Goal: Use online tool/utility: Utilize a website feature to perform a specific function

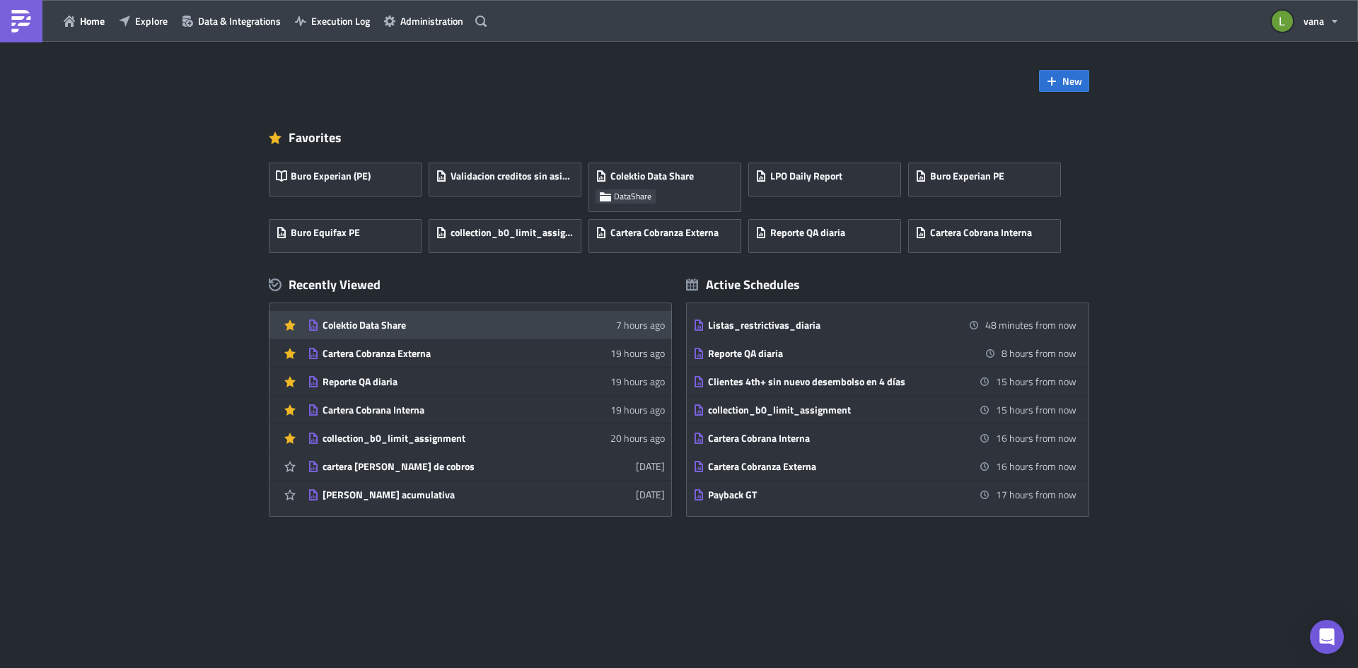
click at [451, 311] on link "Colektio Data Share 7 hours ago" at bounding box center [486, 325] width 357 height 28
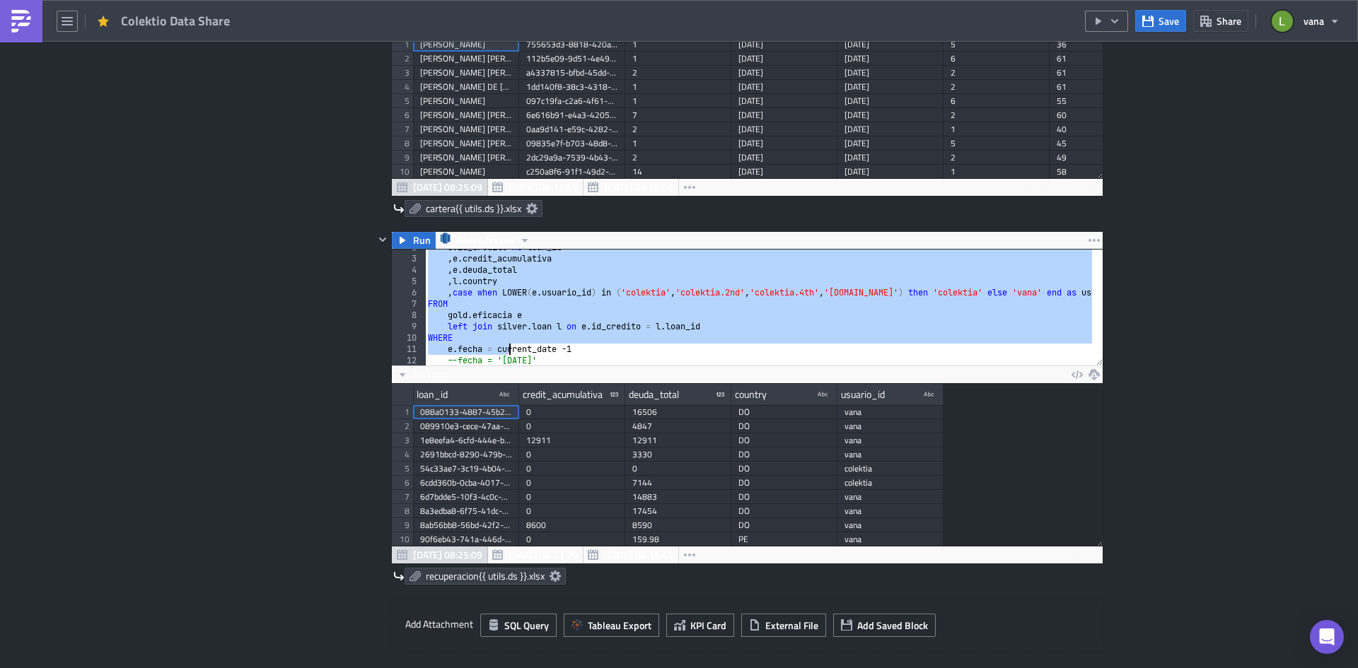
scroll to position [76, 0]
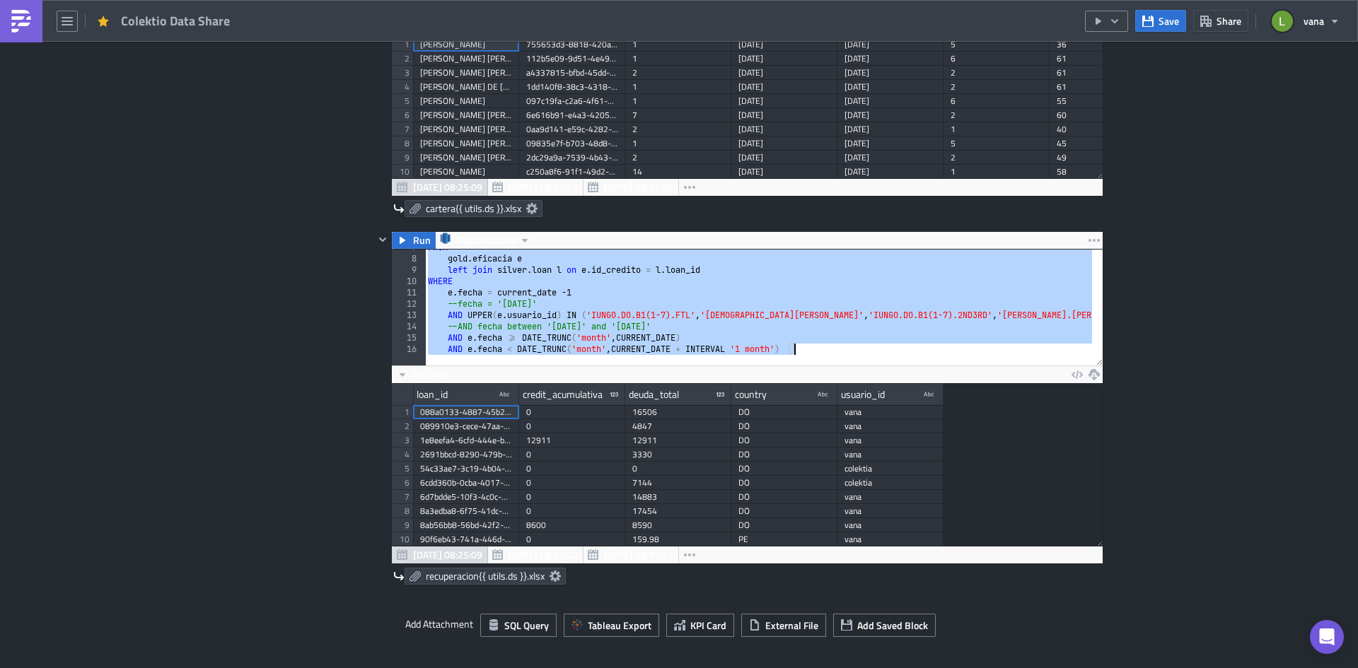
drag, startPoint x: 423, startPoint y: 254, endPoint x: 803, endPoint y: 362, distance: 395.5
click at [803, 362] on div "SELECT 7 8 9 10 11 12 13 14 15 16 FROM gold . eficacia e left join silver . loa…" at bounding box center [747, 308] width 711 height 116
type textarea "AND e.fecha >= DATE_TRUNC('month', CURRENT_DATE) AND e.fecha < DATE_TRUNC('mont…"
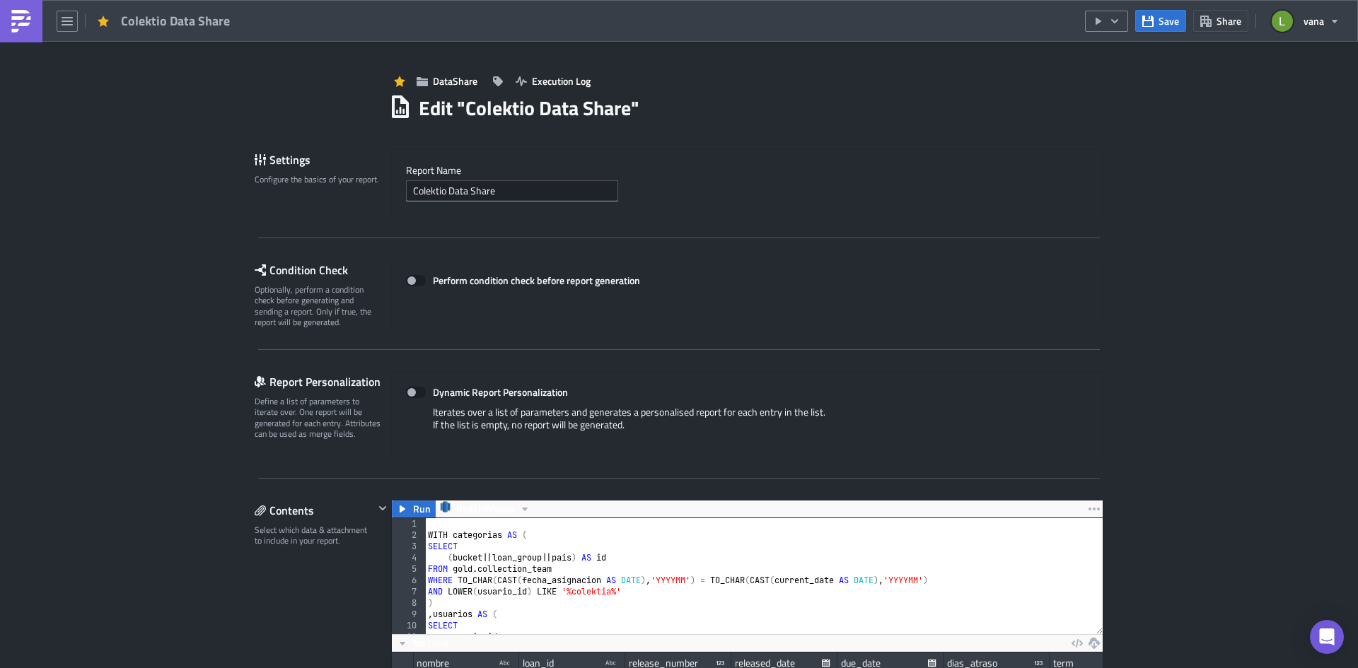
scroll to position [212, 0]
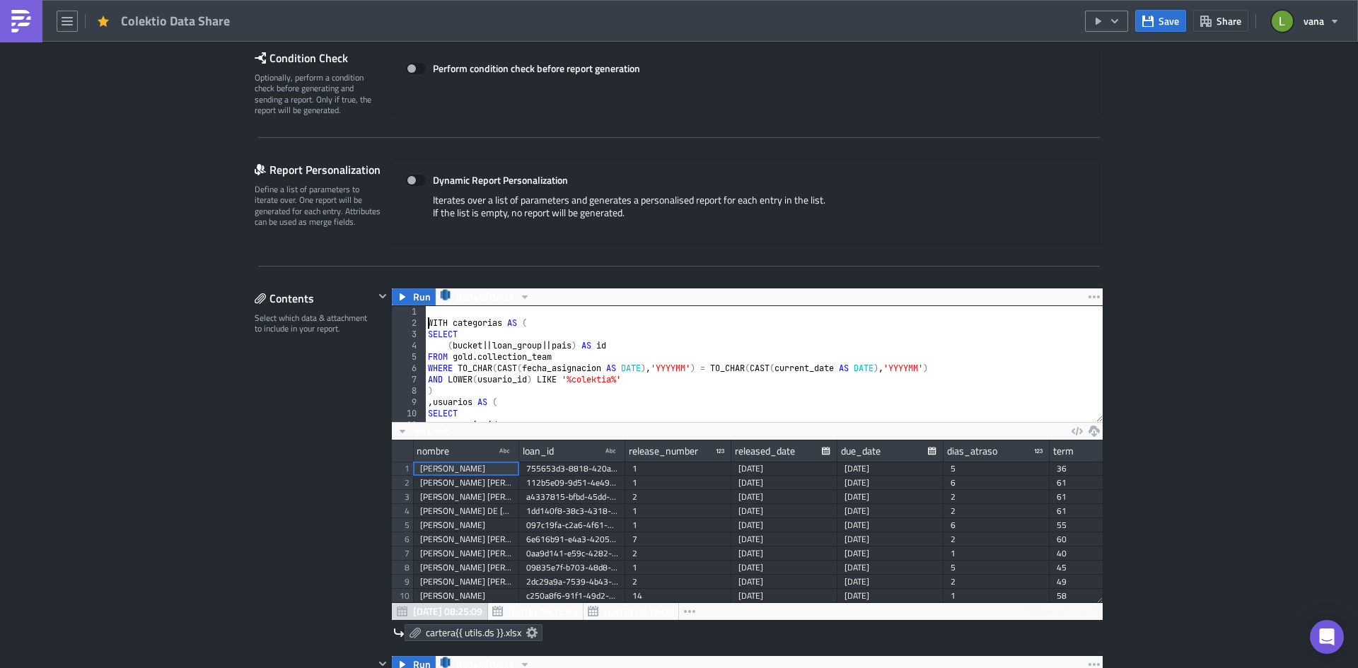
click at [425, 322] on div "WITH categorias AS ( SELECT ( bucket || loan_group || pais ) AS id FROM gold . …" at bounding box center [1092, 370] width 1334 height 128
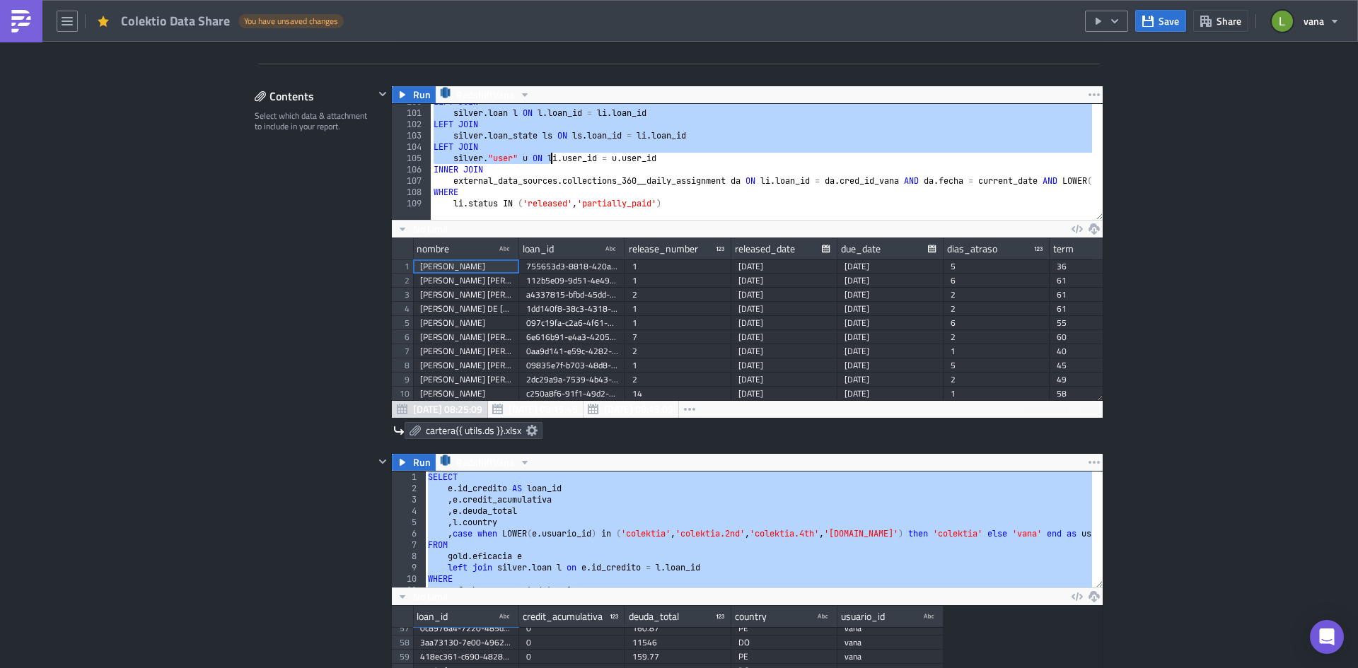
scroll to position [495, 0]
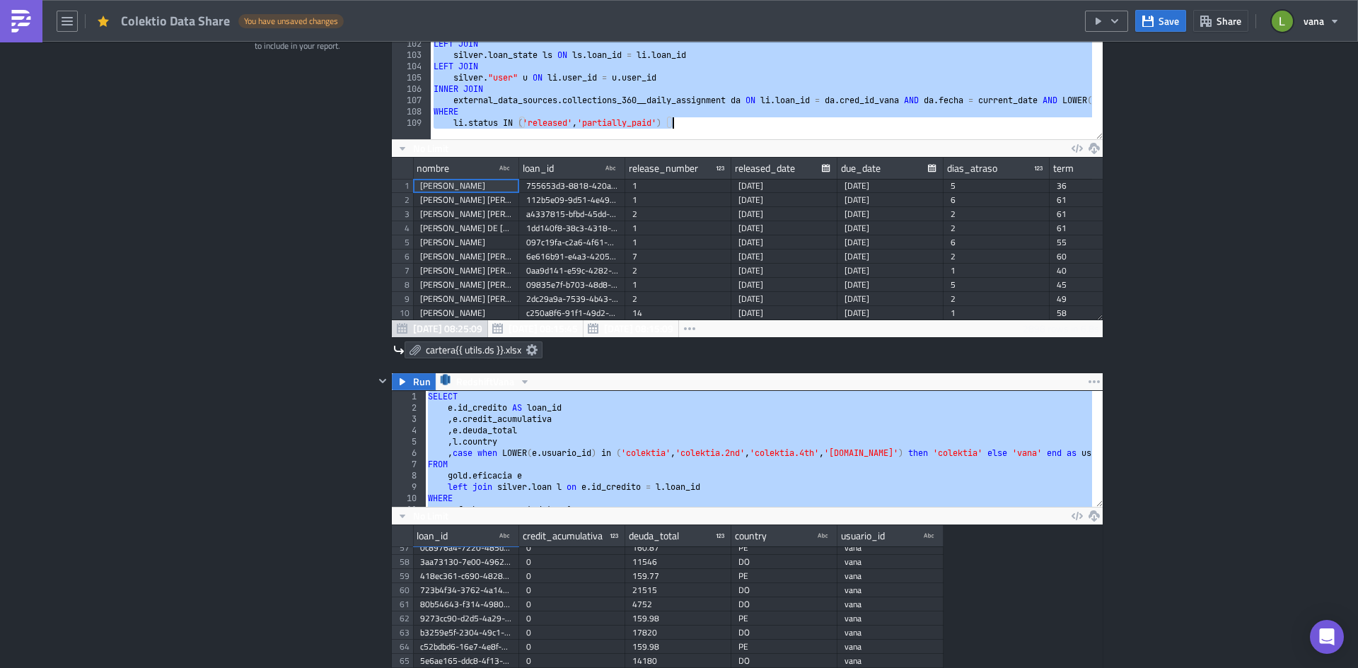
drag, startPoint x: 421, startPoint y: 310, endPoint x: 685, endPoint y: 122, distance: 324.3
click at [685, 122] on div "LEFT JOIN silver . loan l ON l . loan_id = li . loan_id LEFT JOIN silver . loan…" at bounding box center [1098, 80] width 1334 height 128
type textarea "WHERE li.status IN ('released', 'partially_paid')"
click at [600, 444] on div "SELECT e . id_credito AS loan_id , e . credit_acumulativa , e . deuda_total , l…" at bounding box center [758, 449] width 667 height 116
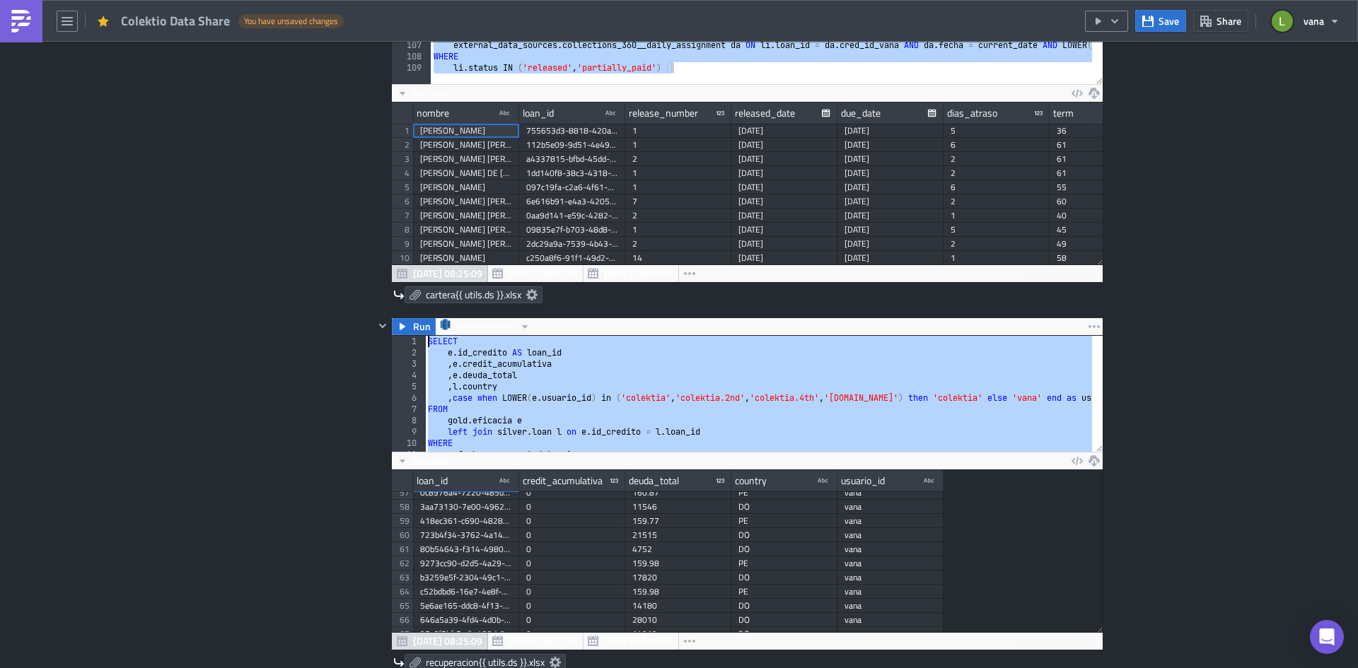
scroll to position [354, 0]
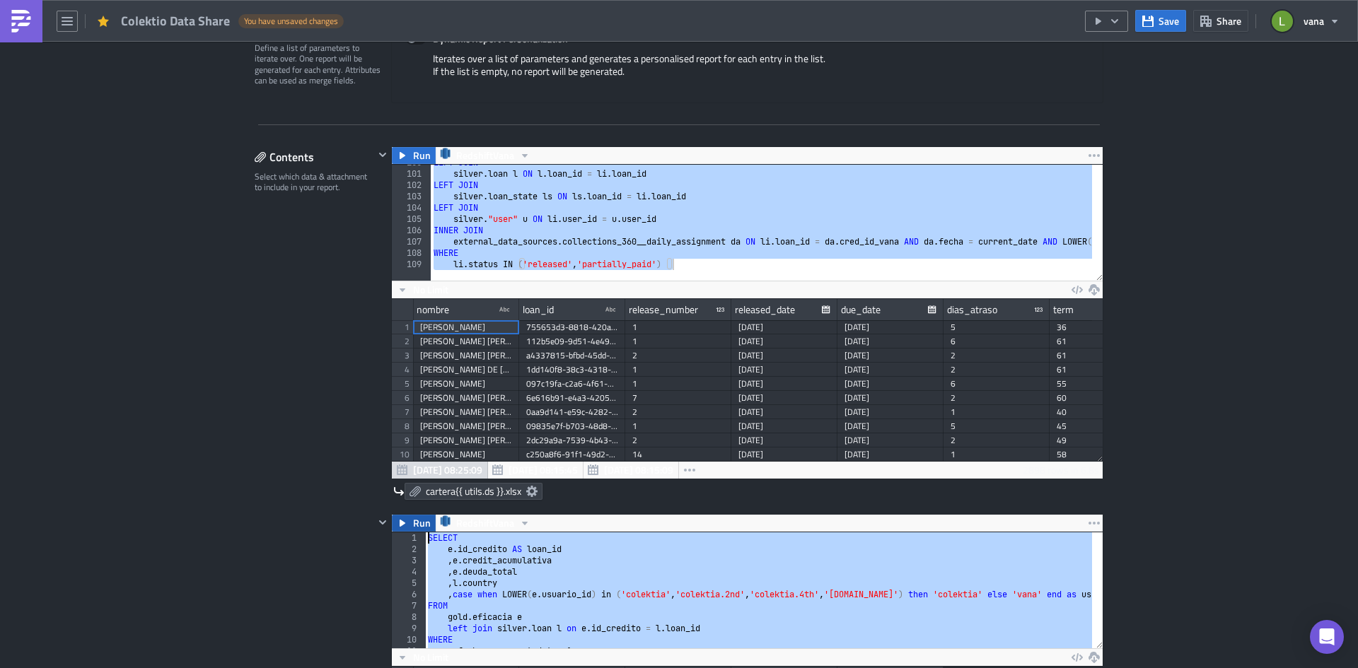
drag, startPoint x: 825, startPoint y: 349, endPoint x: 391, endPoint y: 521, distance: 467.2
click at [391, 521] on div "Run RedshiftVana , [DOMAIN_NAME] 1 2 3 4 5 6 7 8 9 10 11 12 SELECT e . id_credi…" at bounding box center [747, 680] width 712 height 333
paste textarea "--AND [PERSON_NAME]fecha < DATE_TRUNC('month', CURRENT_DATE + INTERVAL '1 month…"
type textarea "--AND [PERSON_NAME]fecha < DATE_TRUNC('month', CURRENT_DATE + INTERVAL '1 month…"
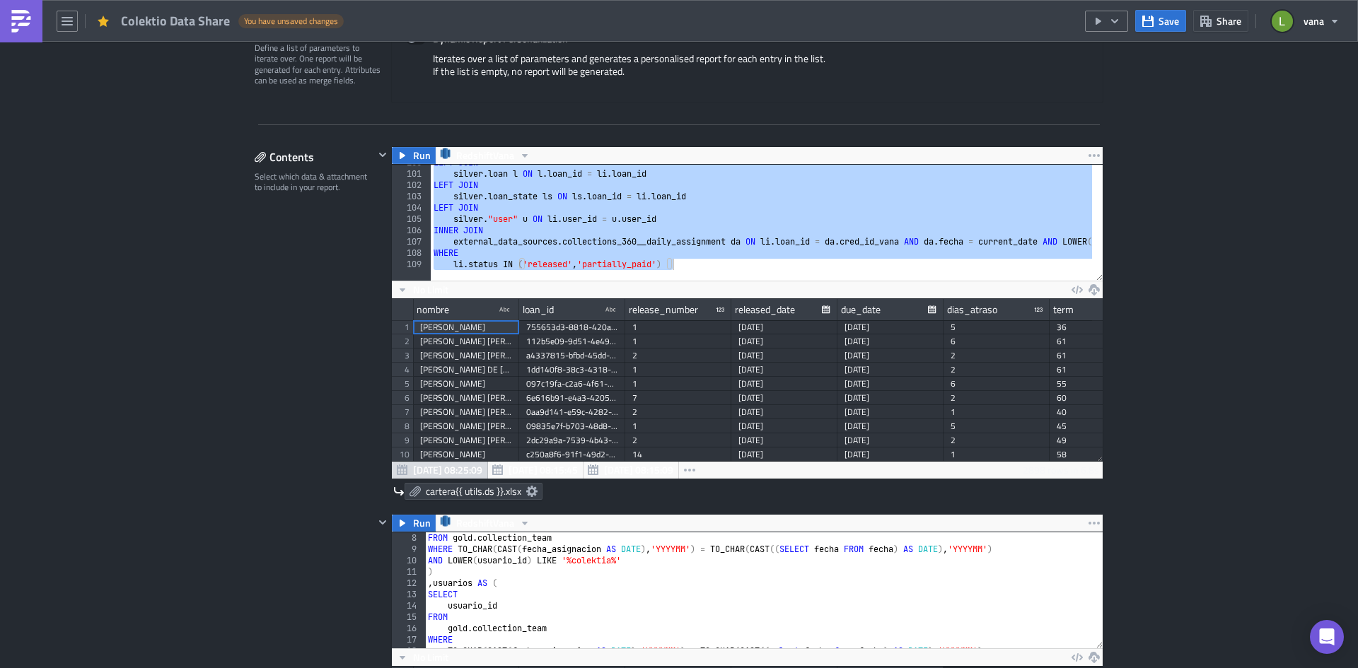
scroll to position [0, 0]
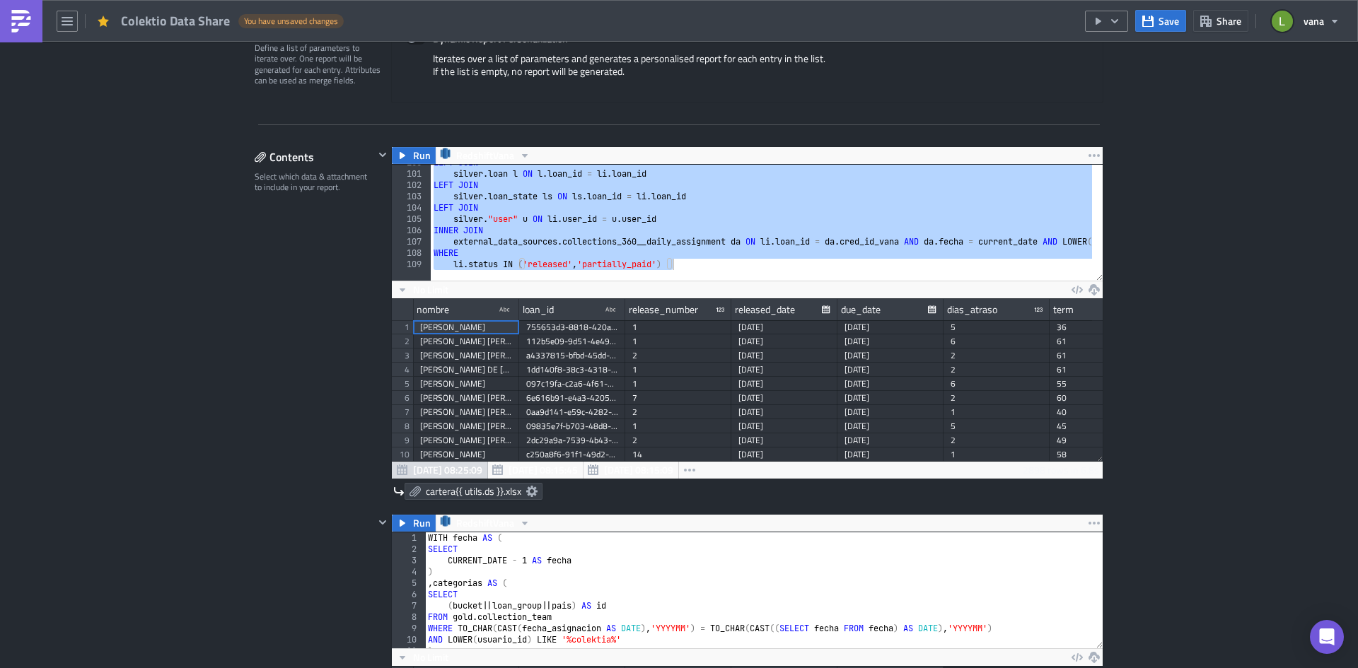
click at [347, 359] on div "Contents Select which data & attachment to include in your report." at bounding box center [314, 600] width 119 height 909
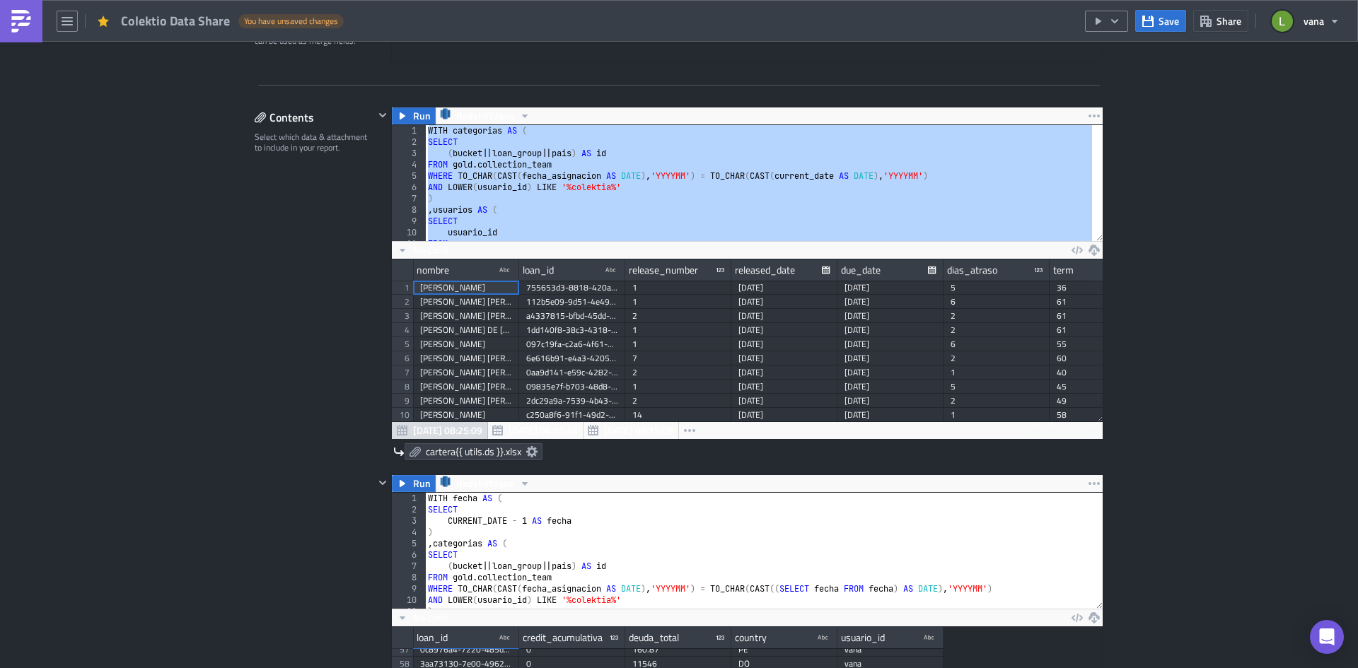
scroll to position [424, 0]
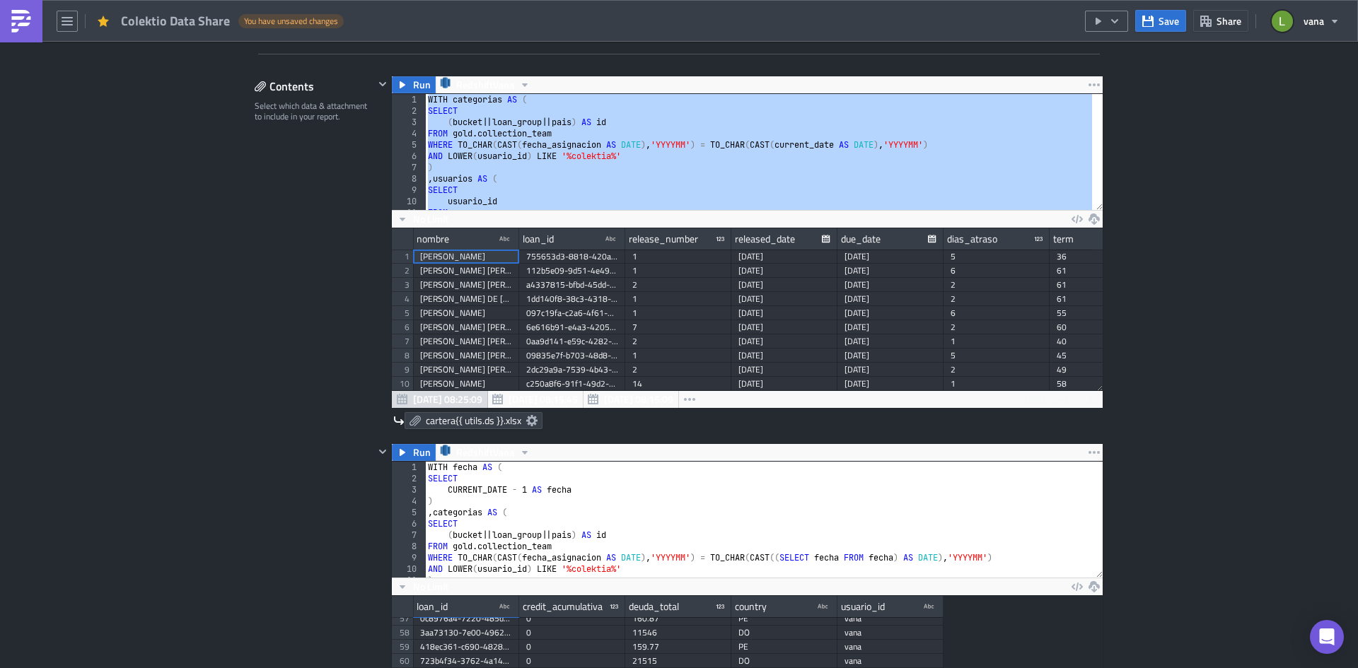
click at [545, 172] on div "WITH categorias AS ( SELECT ( bucket || loan_group || pais ) AS id FROM gold . …" at bounding box center [758, 152] width 667 height 116
type textarea ")"
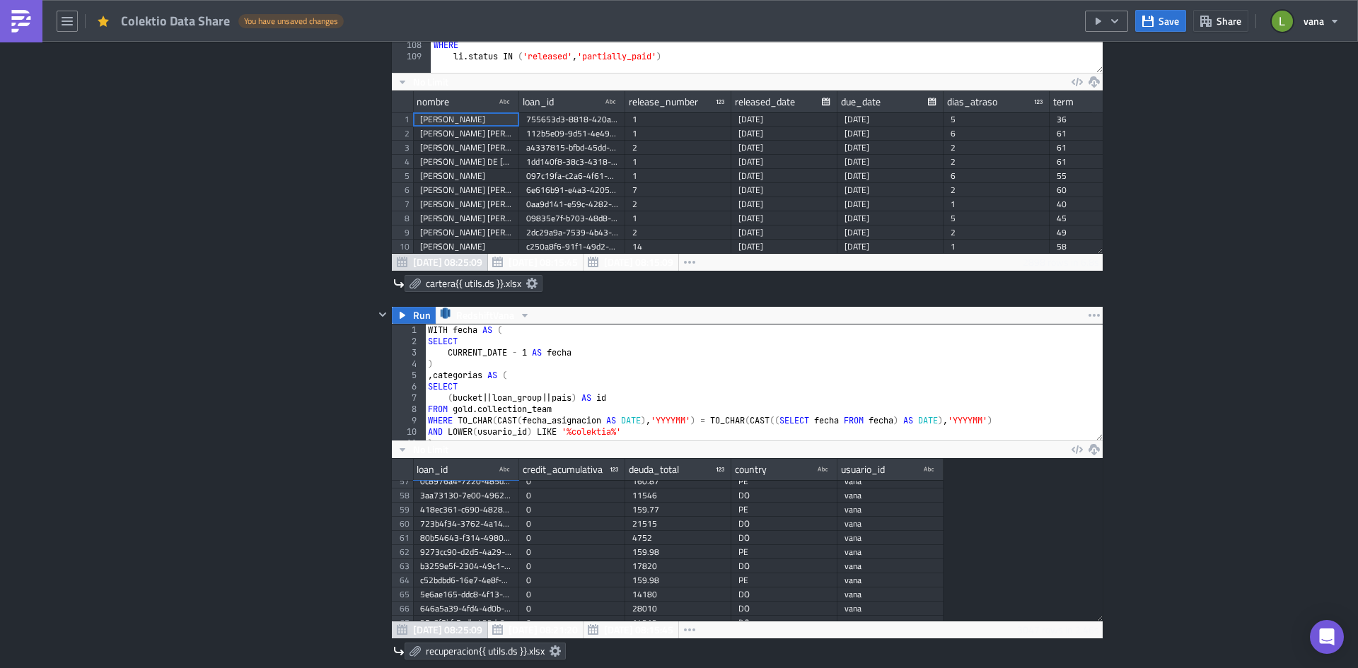
scroll to position [636, 0]
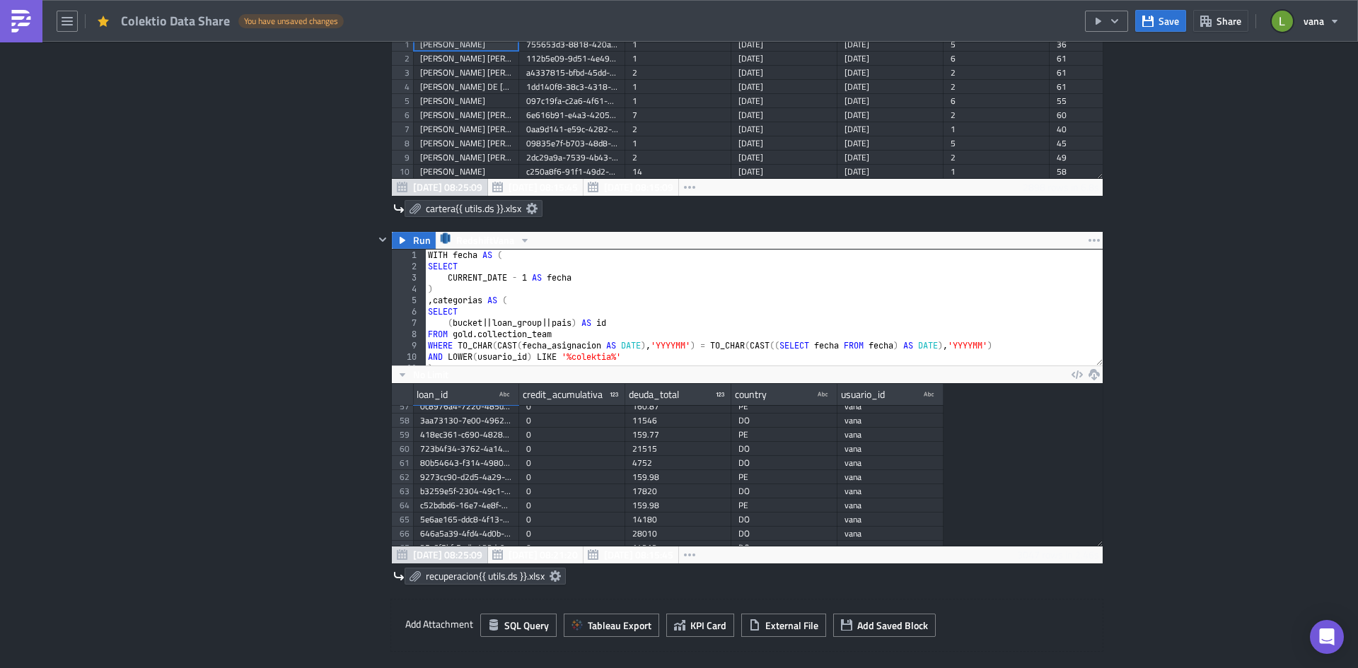
type textarea "SELECT"
click at [482, 267] on div "WITH fecha AS ( SELECT CURRENT_DATE - 1 AS fecha ) , categorias AS ( SELECT ( b…" at bounding box center [758, 319] width 667 height 139
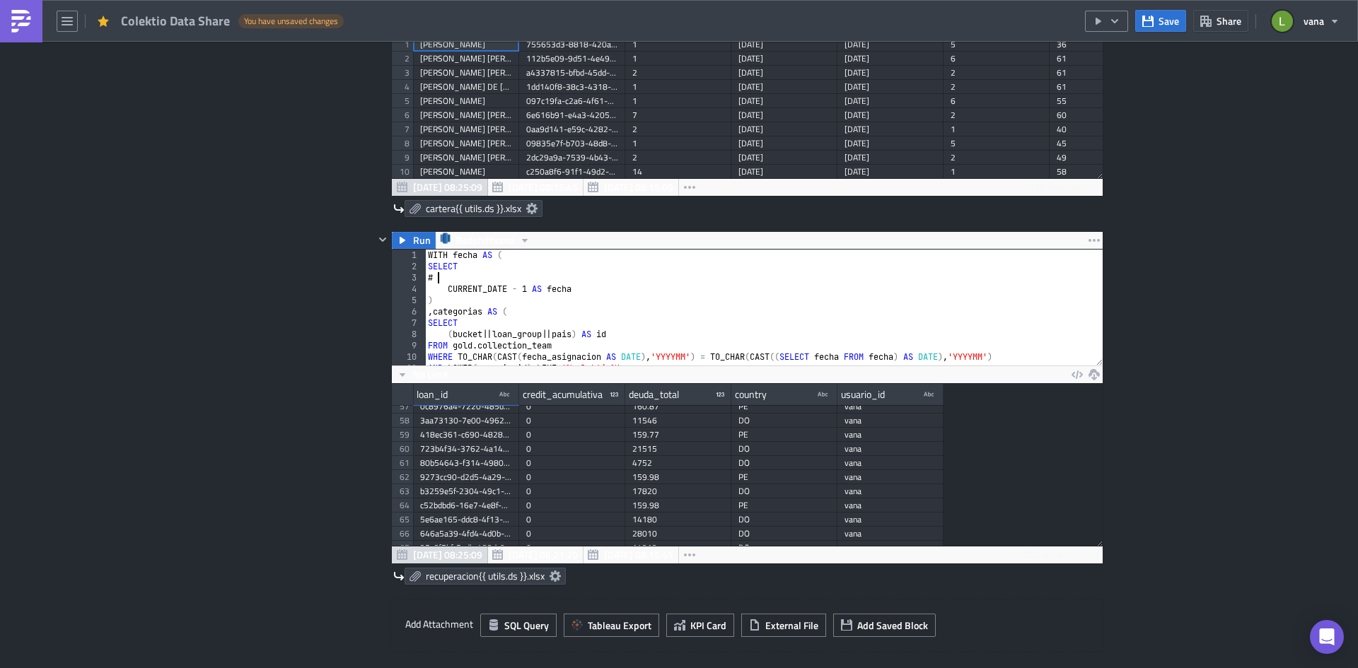
type textarea "#"
type textarea "-- CAMBIAR ESTA FECHA SI SE QUIERE ENVIAR RESULTADOS DE MESES ANTERIORES"
click at [1162, 278] on div "DataShare Execution Log Edit " Colektio Data Share " Draft Settings Configure t…" at bounding box center [679, 531] width 1358 height 2253
click at [1160, 21] on span "Save" at bounding box center [1168, 20] width 21 height 15
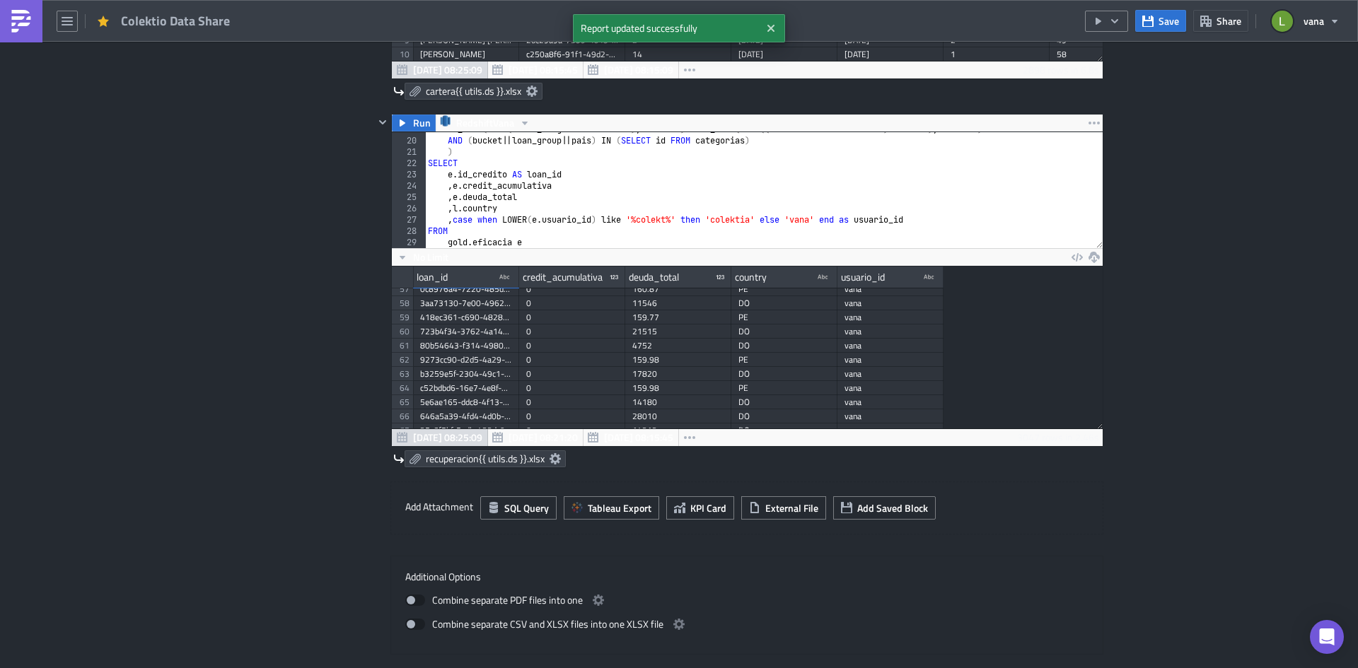
scroll to position [919, 0]
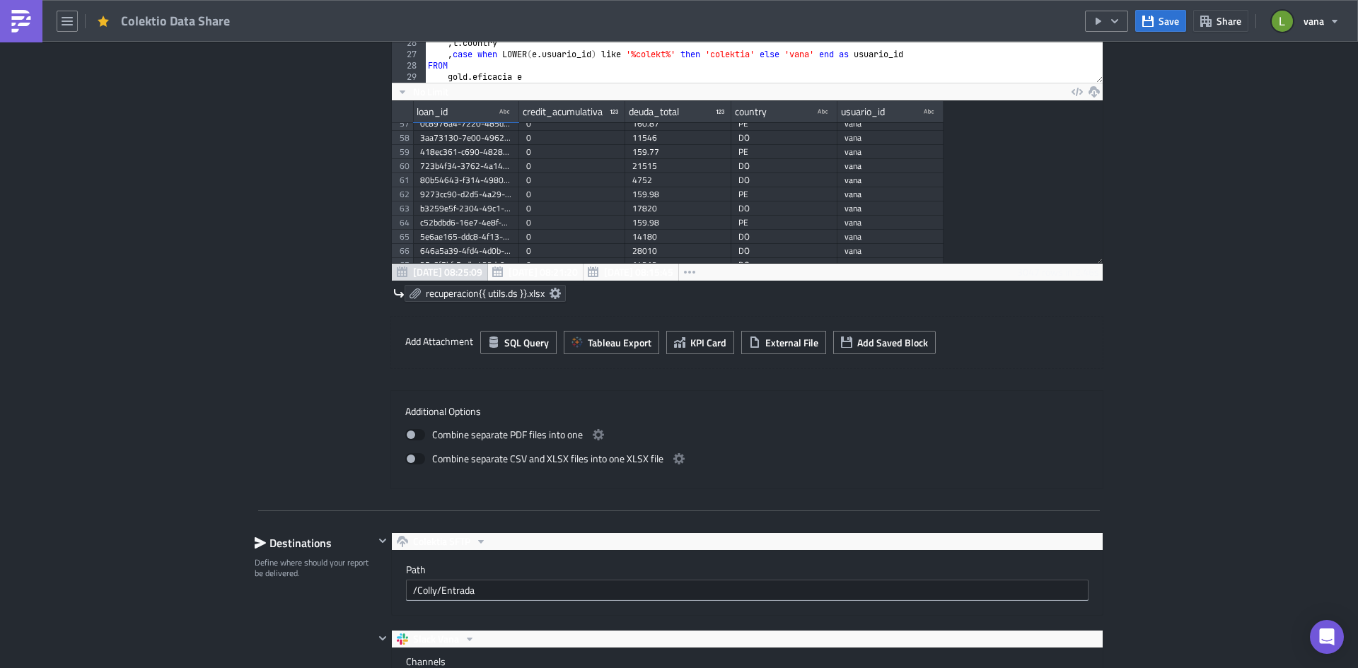
click at [556, 292] on icon at bounding box center [554, 293] width 11 height 11
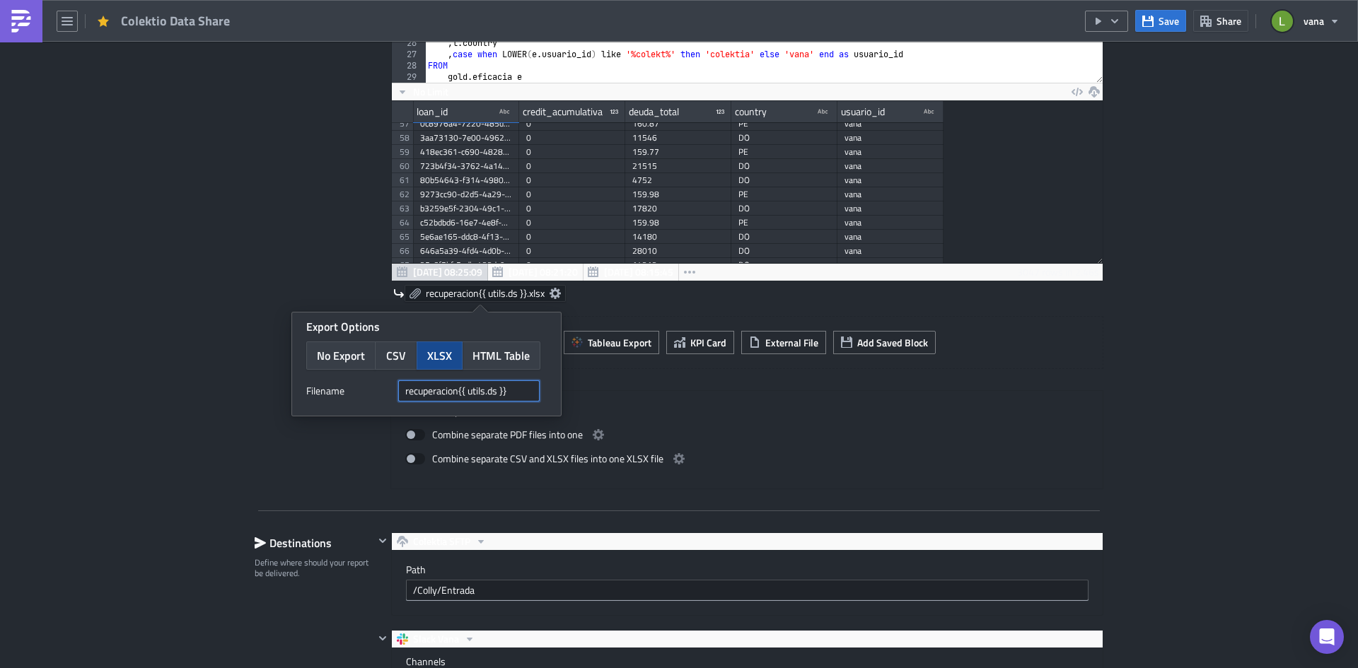
click at [513, 394] on input "recuperacion{{ utils.ds }}" at bounding box center [468, 390] width 141 height 21
drag, startPoint x: 515, startPoint y: 392, endPoint x: 397, endPoint y: 392, distance: 118.1
click at [397, 392] on div "Filenam﻿e recuperacion{{ utils.ds }}" at bounding box center [426, 390] width 240 height 21
click at [515, 393] on input "recuperacion{{ utils.ds }}" at bounding box center [468, 390] width 141 height 21
click at [515, 394] on input "recuperacion{{ utils.ds }}" at bounding box center [468, 390] width 141 height 21
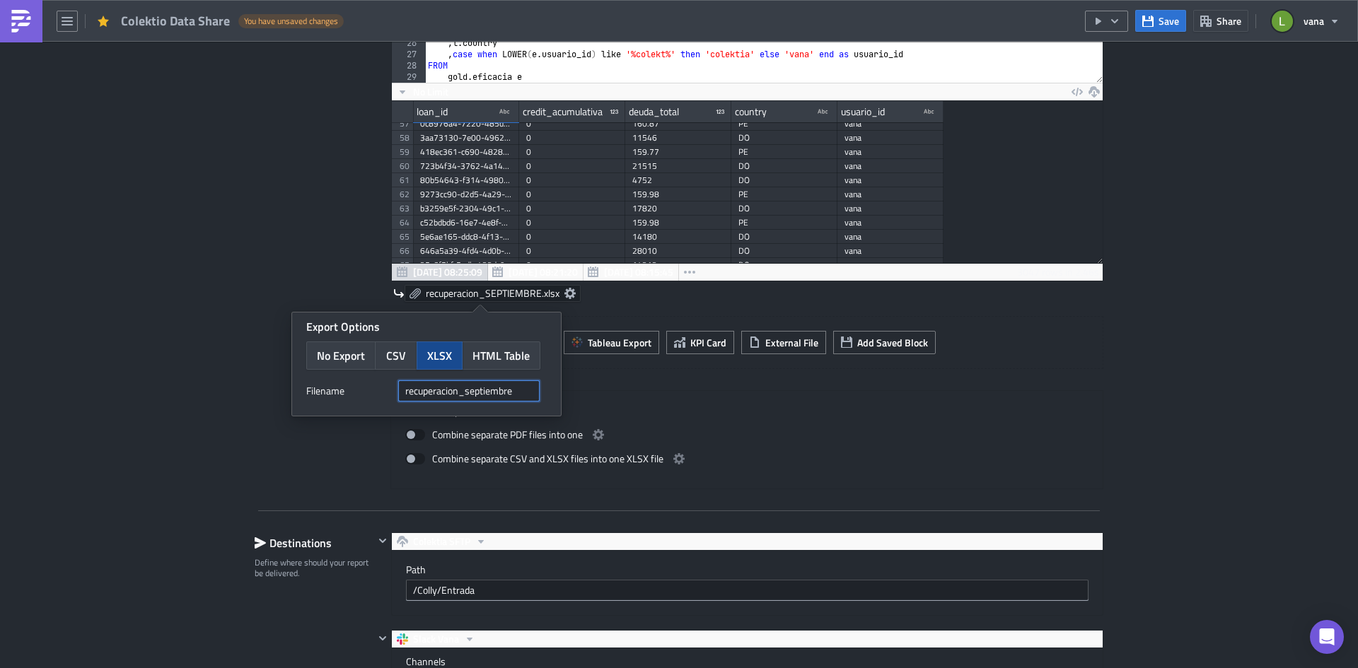
type input "recuperacion_septiembre"
click at [667, 411] on label "Additional Options" at bounding box center [746, 411] width 683 height 13
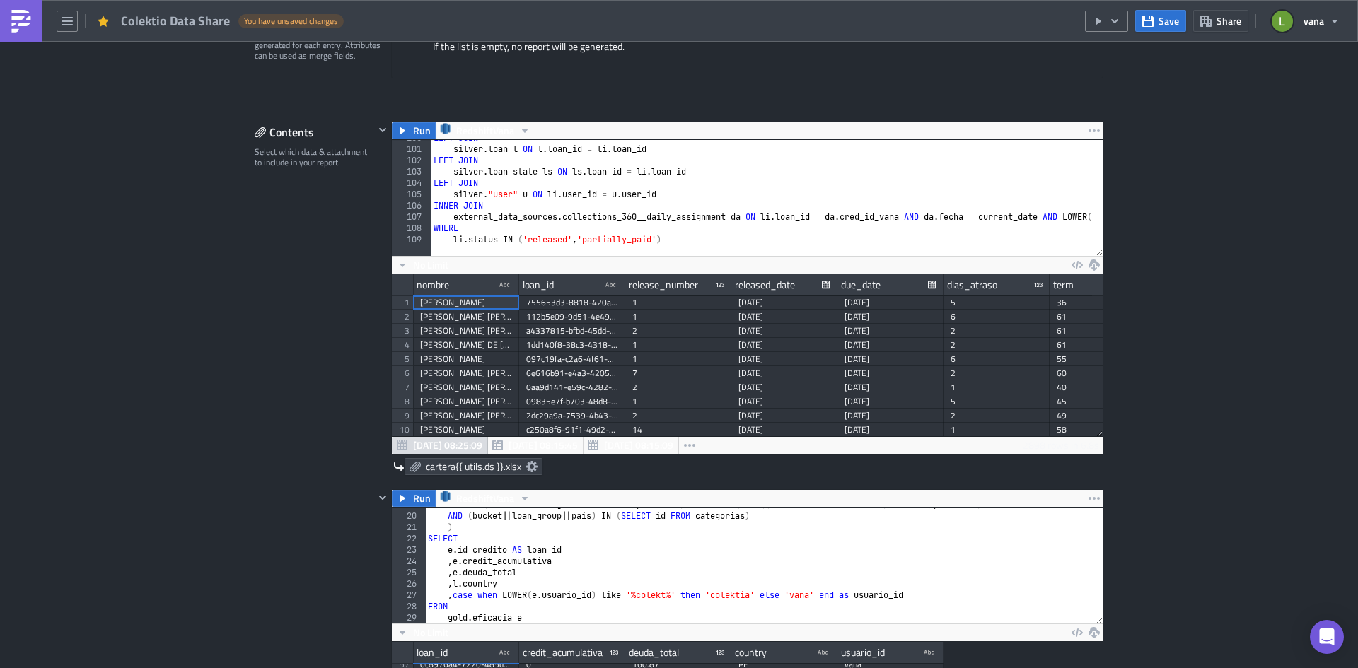
scroll to position [354, 0]
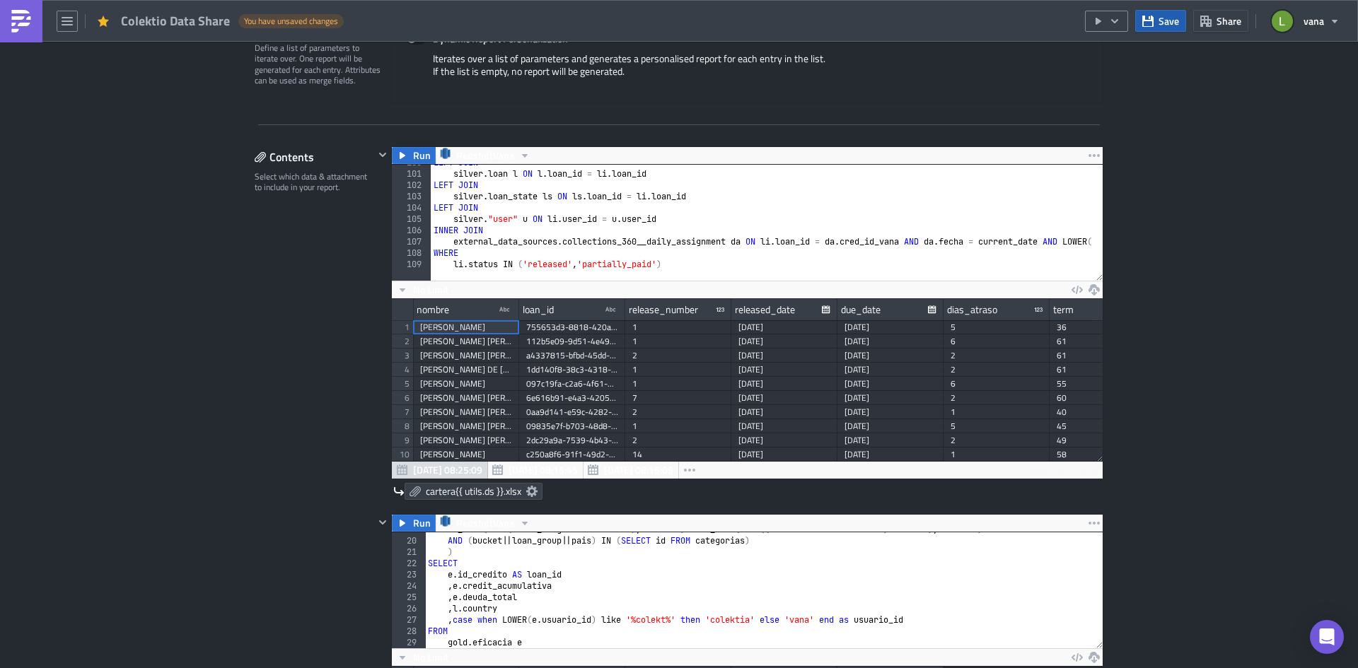
click at [1152, 27] on button "Save" at bounding box center [1160, 21] width 51 height 22
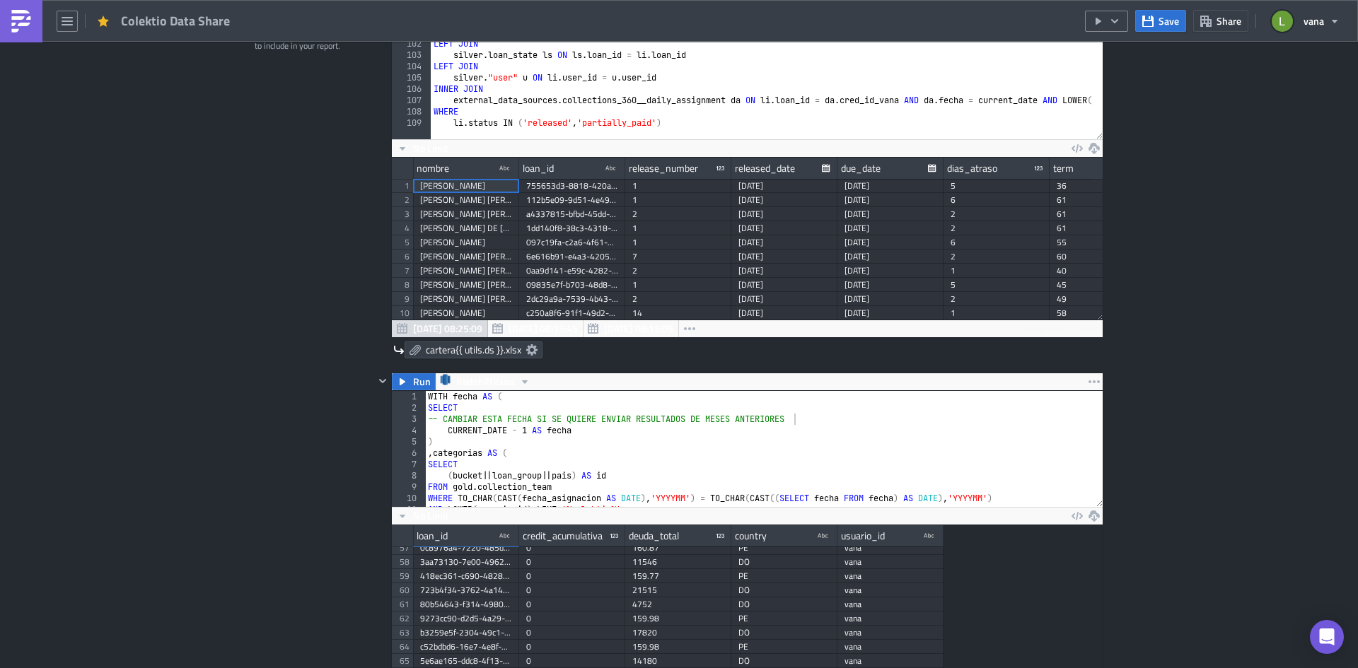
scroll to position [0, 13]
click at [503, 427] on div "WITH fecha AS ( SELECT -- CAMBIAR ESTA FECHA SI SE QUIERE ENVIAR RESULTADOS DE …" at bounding box center [758, 460] width 667 height 139
drag, startPoint x: 484, startPoint y: 432, endPoint x: 486, endPoint y: 448, distance: 16.5
click at [484, 431] on div "WITH fecha AS ( SELECT -- CAMBIAR ESTA FECHA SI SE QUIERE ENVIAR RESULTADOS DE …" at bounding box center [758, 460] width 667 height 139
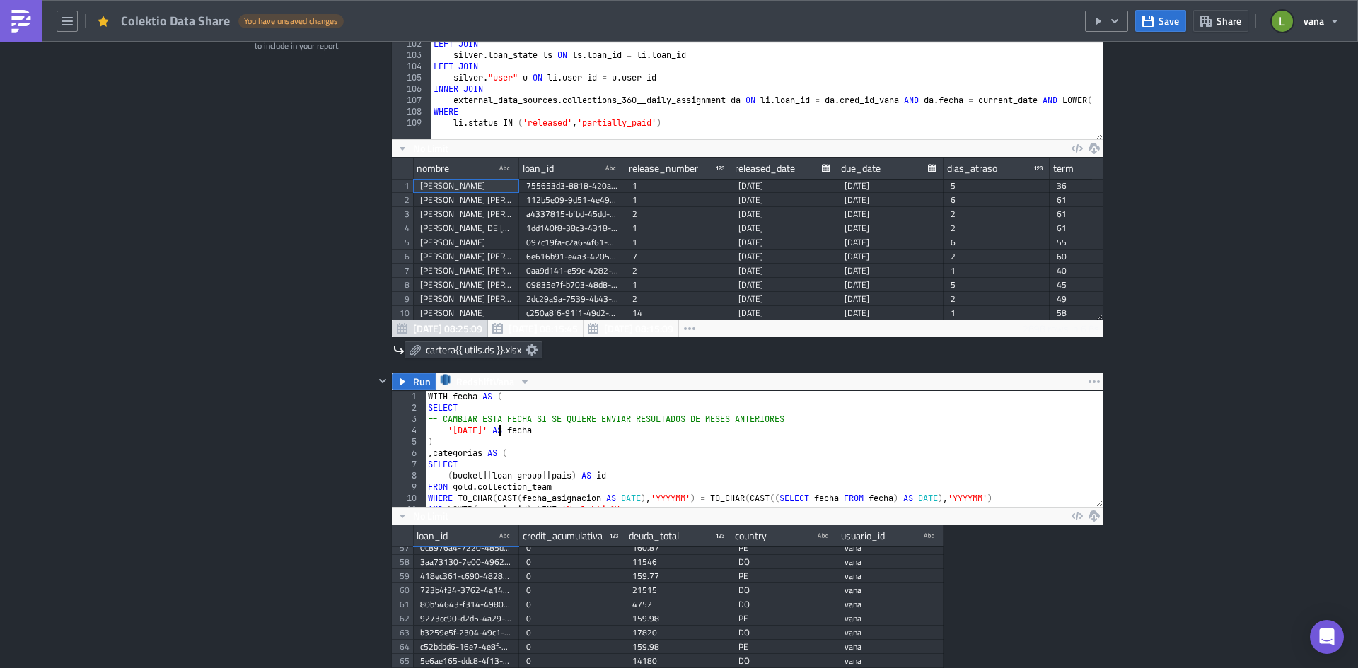
scroll to position [0, 8]
click at [445, 431] on div "WITH fecha AS ( SELECT -- CAMBIAR ESTA FECHA SI SE QUIERE ENVIAR RESULTADOS DE …" at bounding box center [758, 460] width 667 height 139
click at [293, 469] on div "Contents Select which data & attachment to include in your report." at bounding box center [314, 459] width 119 height 909
click at [1172, 25] on span "Save" at bounding box center [1168, 20] width 21 height 15
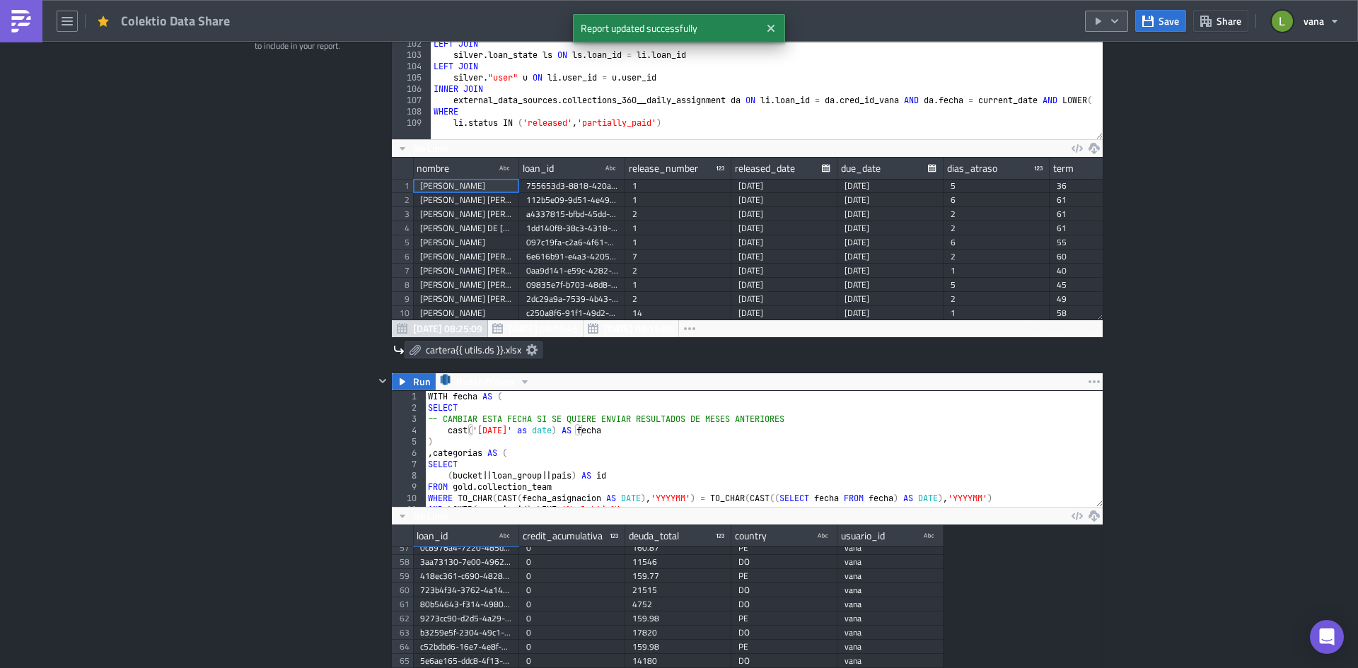
click at [1116, 23] on icon "button" at bounding box center [1114, 21] width 11 height 11
click at [1126, 81] on div "Run Report" at bounding box center [1149, 78] width 110 height 14
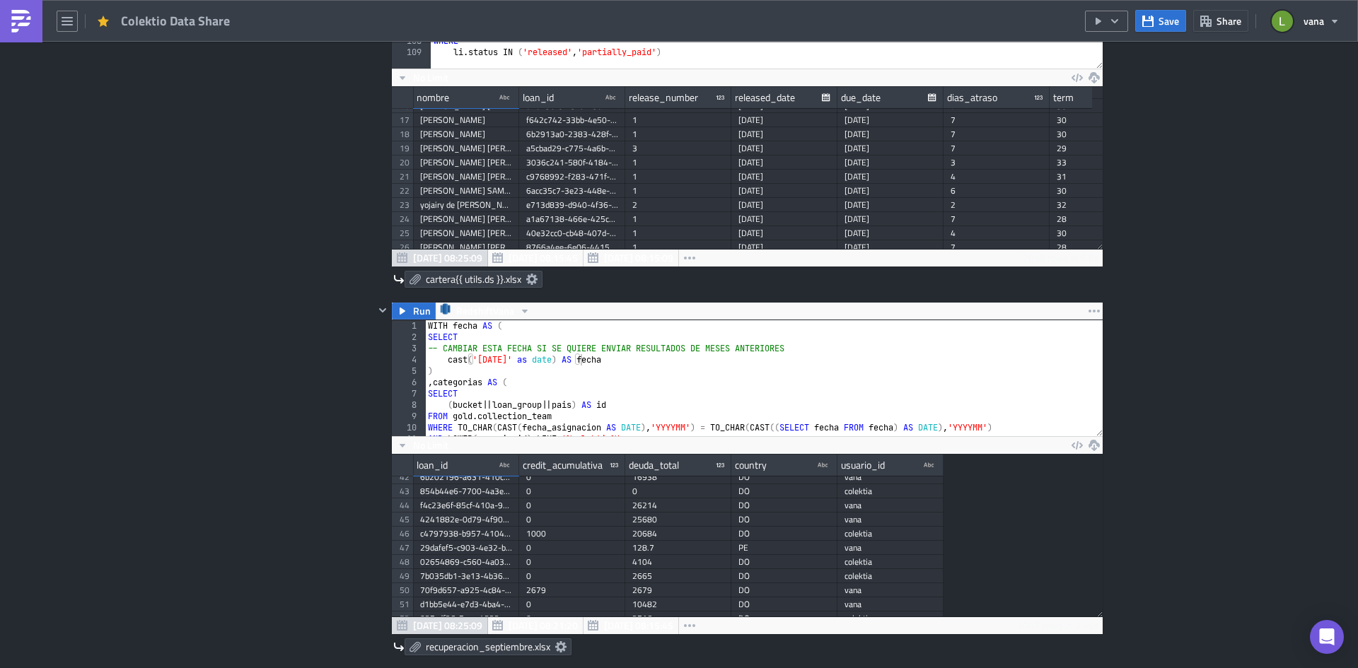
scroll to position [495, 0]
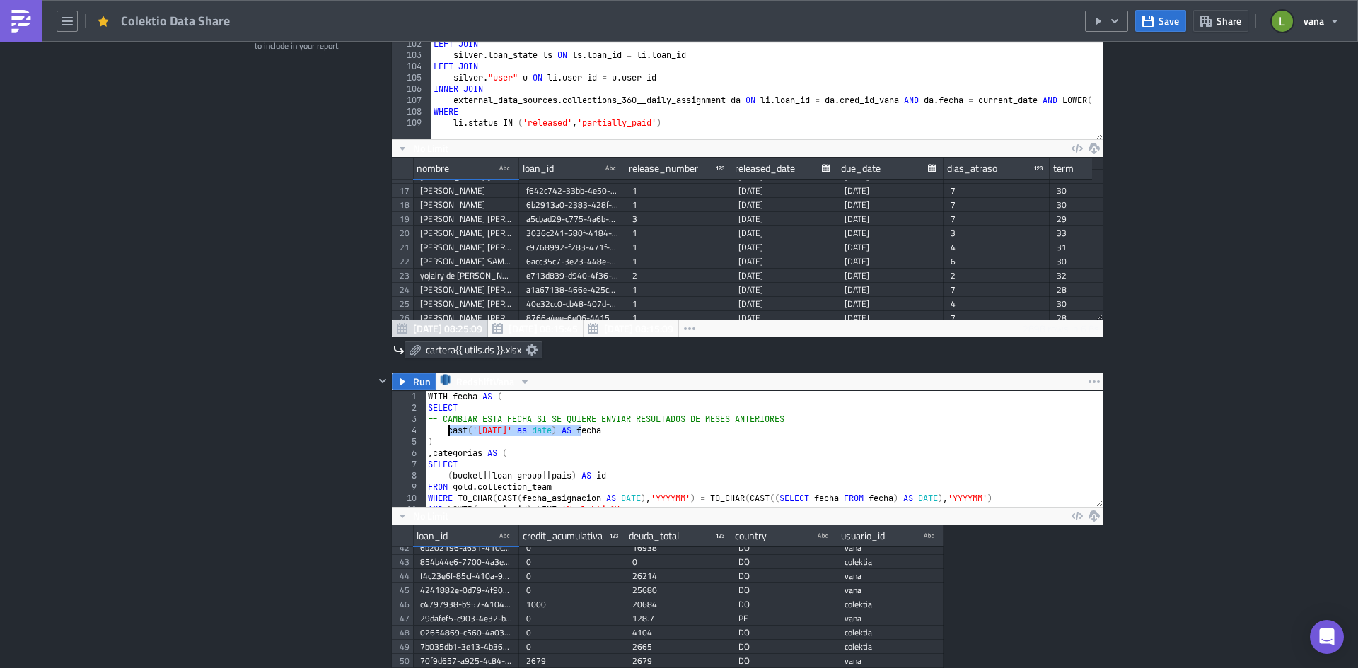
drag, startPoint x: 576, startPoint y: 429, endPoint x: 441, endPoint y: 429, distance: 135.0
click at [441, 429] on div "WITH fecha AS ( SELECT -- CAMBIAR ESTA FECHA SI SE QUIERE ENVIAR RESULTADOS DE …" at bounding box center [758, 460] width 667 height 139
type textarea "current_date AS fecha"
click at [356, 451] on div "Contents Select which data & attachment to include in your report." at bounding box center [314, 459] width 119 height 909
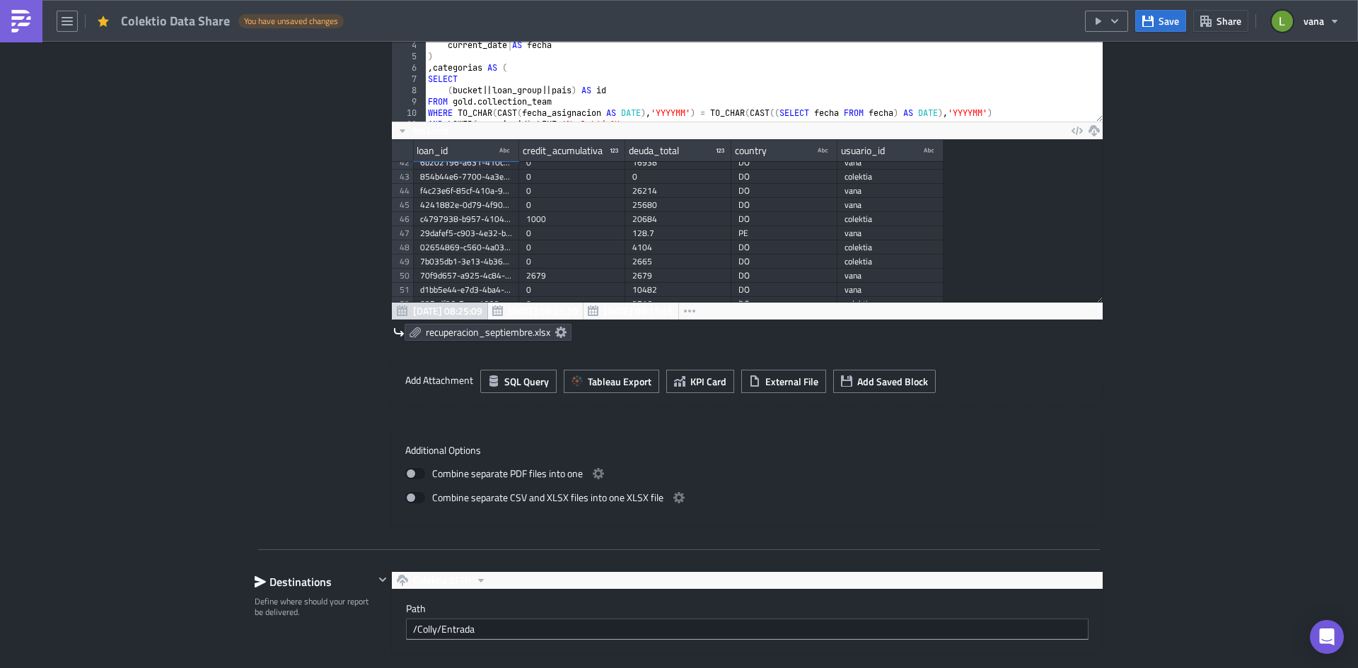
scroll to position [919, 0]
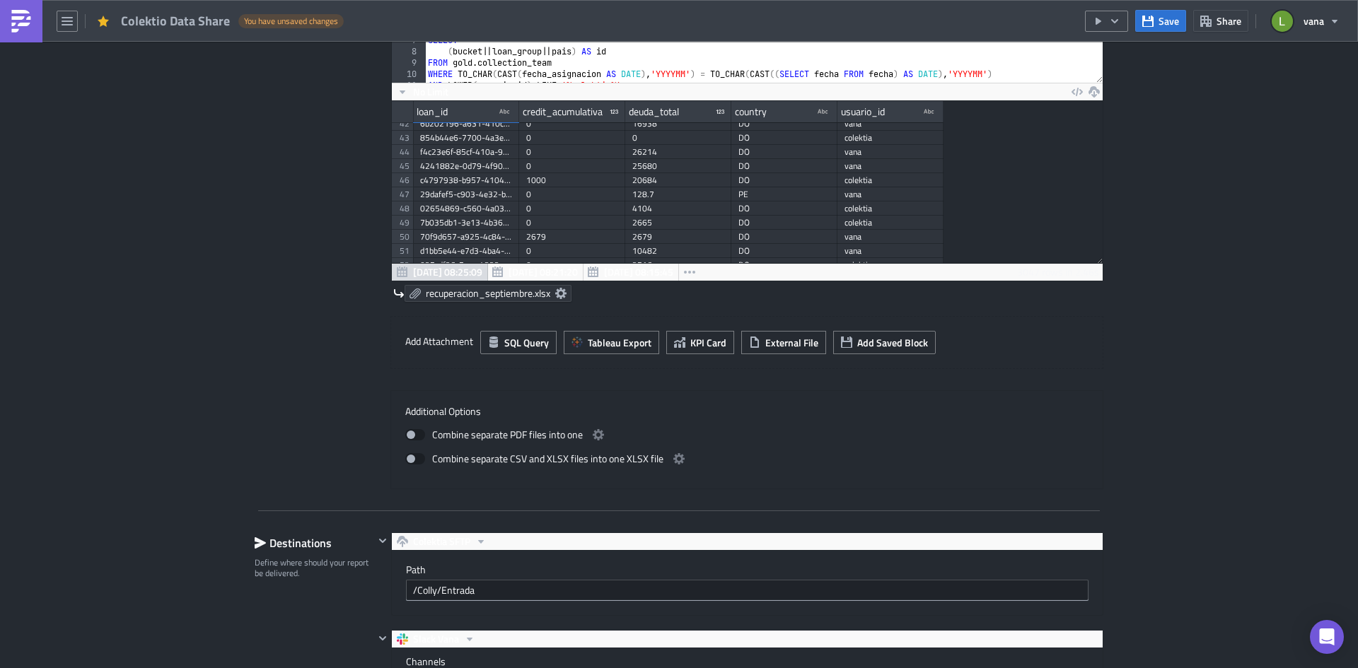
click at [555, 290] on icon at bounding box center [560, 293] width 11 height 11
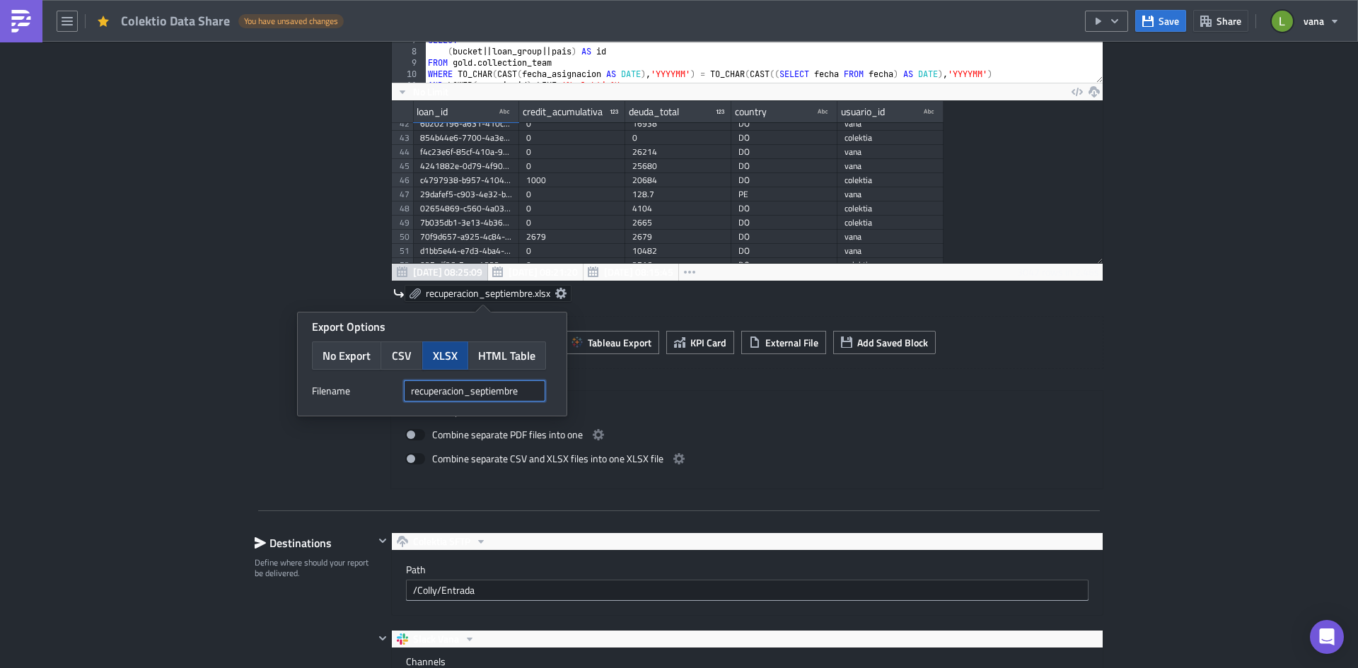
drag, startPoint x: 520, startPoint y: 392, endPoint x: 381, endPoint y: 387, distance: 138.7
click at [381, 387] on div "Filenam﻿e recuperacion_septiembre" at bounding box center [432, 390] width 240 height 21
paste input "{{ utils.ds }}"
type input "recuperacion{{ utils.ds }}"
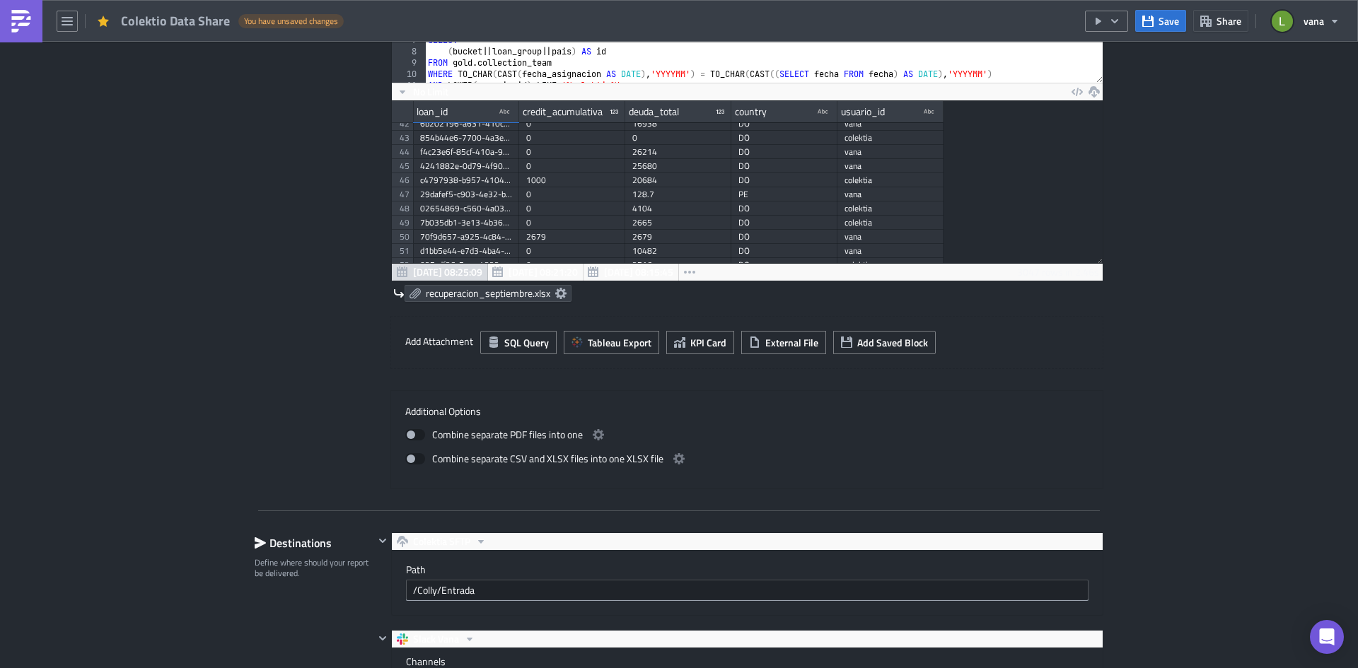
click at [258, 245] on div "Contents Select which data & attachment to include in your report." at bounding box center [314, 35] width 119 height 909
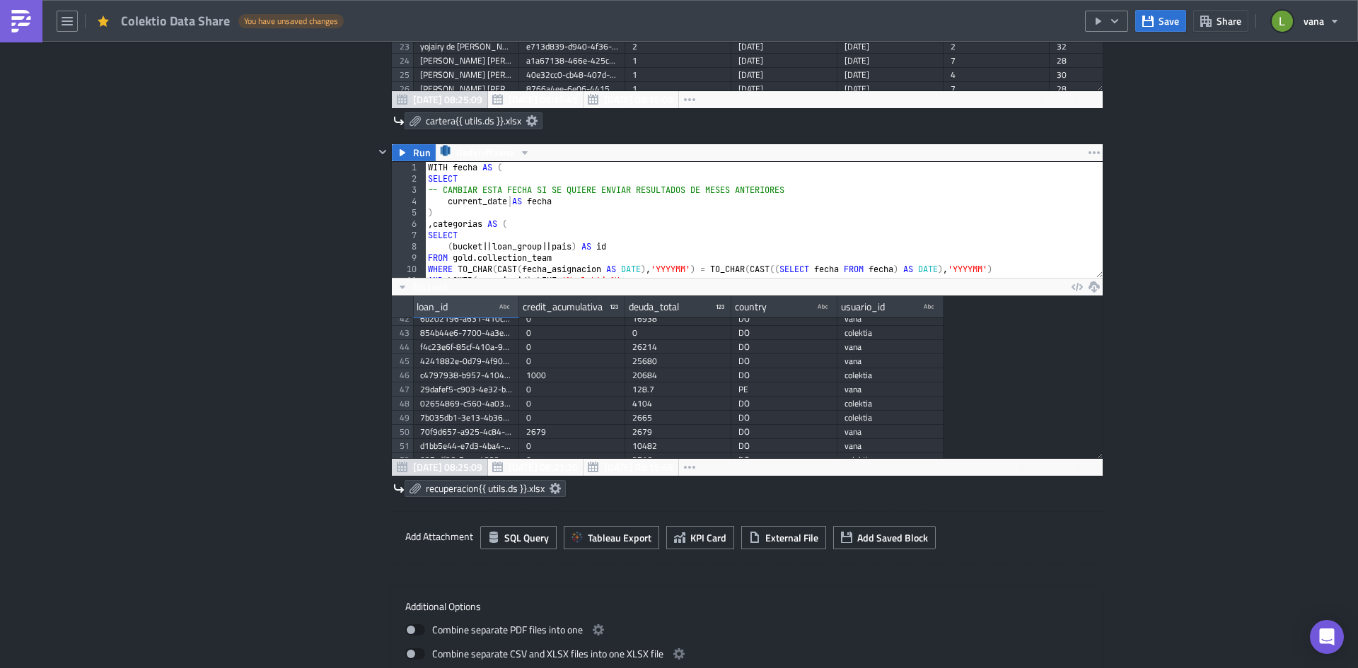
scroll to position [707, 0]
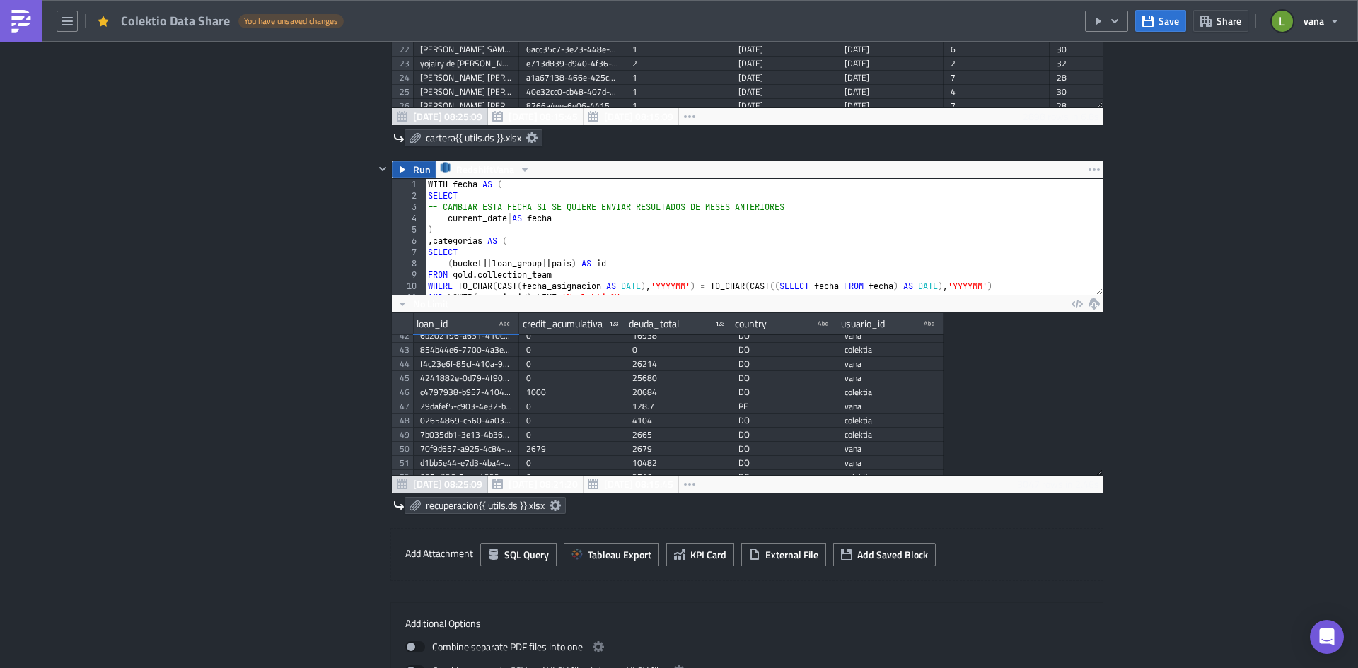
click at [413, 174] on span "Run" at bounding box center [422, 169] width 18 height 17
click at [1157, 25] on button "Save" at bounding box center [1160, 21] width 51 height 22
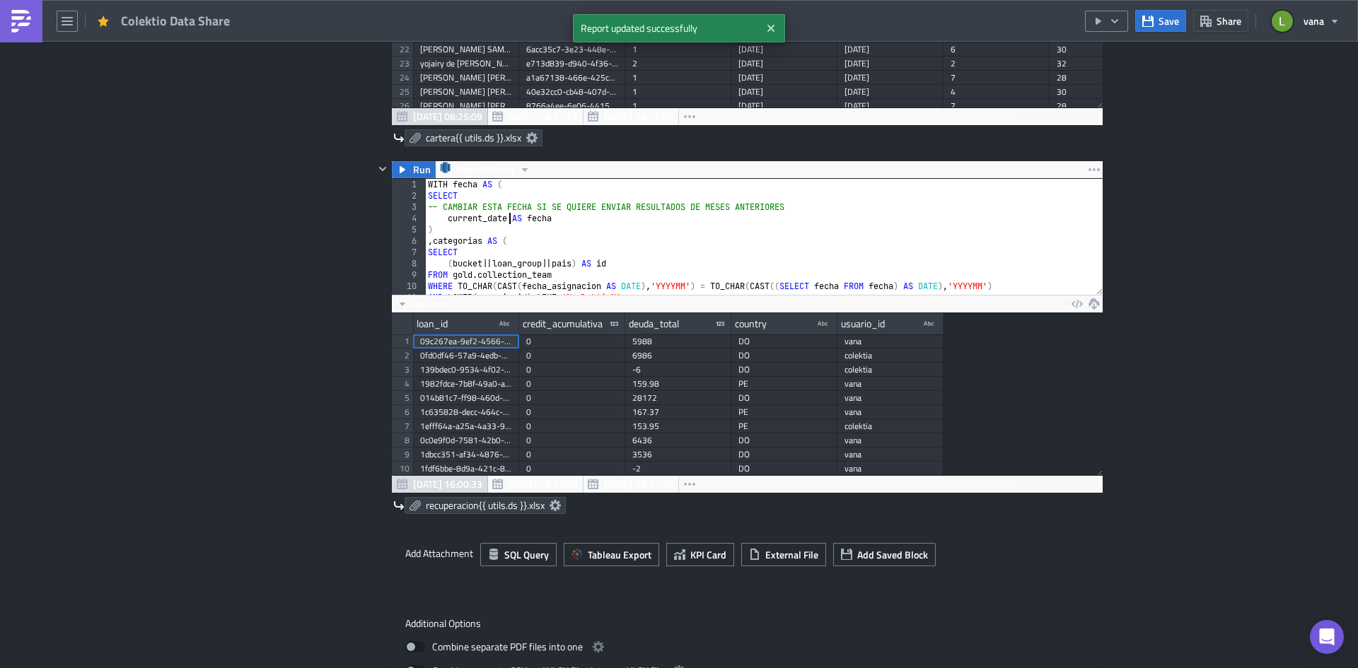
click at [505, 218] on div "WITH fecha AS ( SELECT -- CAMBIAR ESTA FECHA SI SE QUIERE ENVIAR RESULTADOS DE …" at bounding box center [758, 248] width 667 height 139
type textarea "current_date - 1 AS fecha"
click at [1157, 23] on button "Save" at bounding box center [1160, 21] width 51 height 22
